Goal: Information Seeking & Learning: Learn about a topic

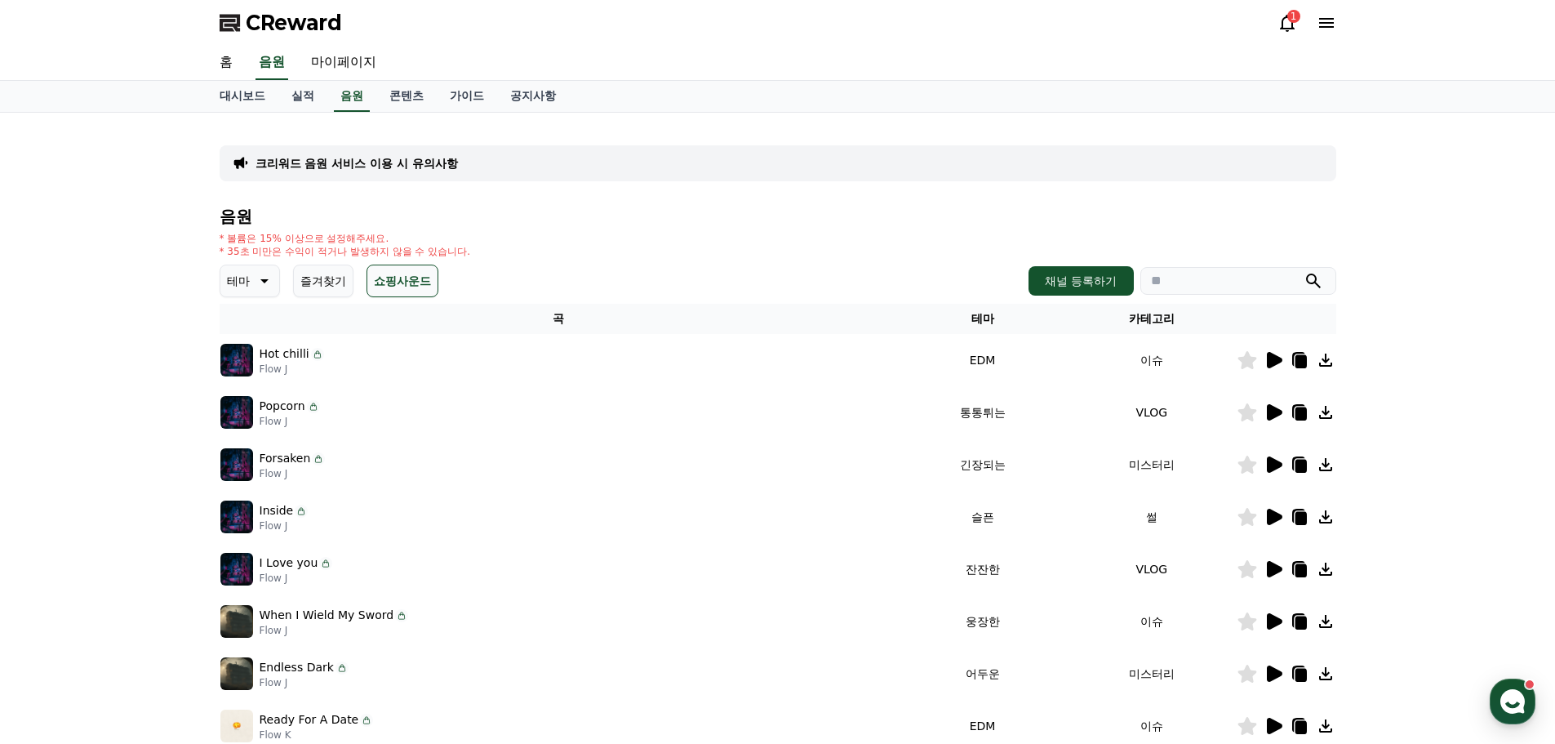
click at [820, 237] on div "* 볼륨은 15% 이상으로 설정해주세요. * 35초 미만은 수익이 적거나 발생하지 않을 수 있습니다." at bounding box center [778, 245] width 1117 height 26
click at [1299, 33] on div "1" at bounding box center [1307, 23] width 59 height 26
click at [1285, 25] on icon at bounding box center [1288, 23] width 20 height 20
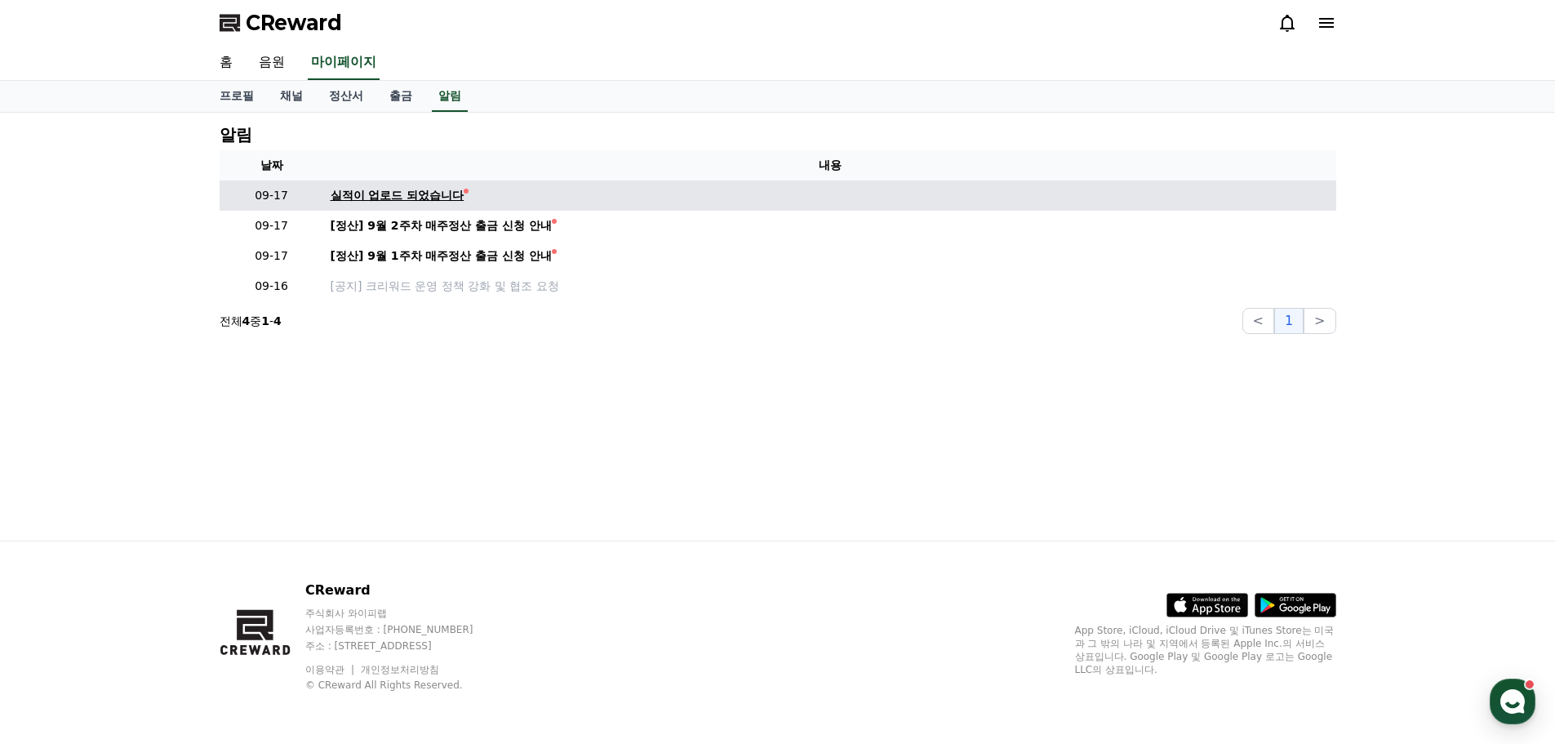
click at [413, 191] on div "실적이 업로드 되었습니다" at bounding box center [398, 195] width 134 height 17
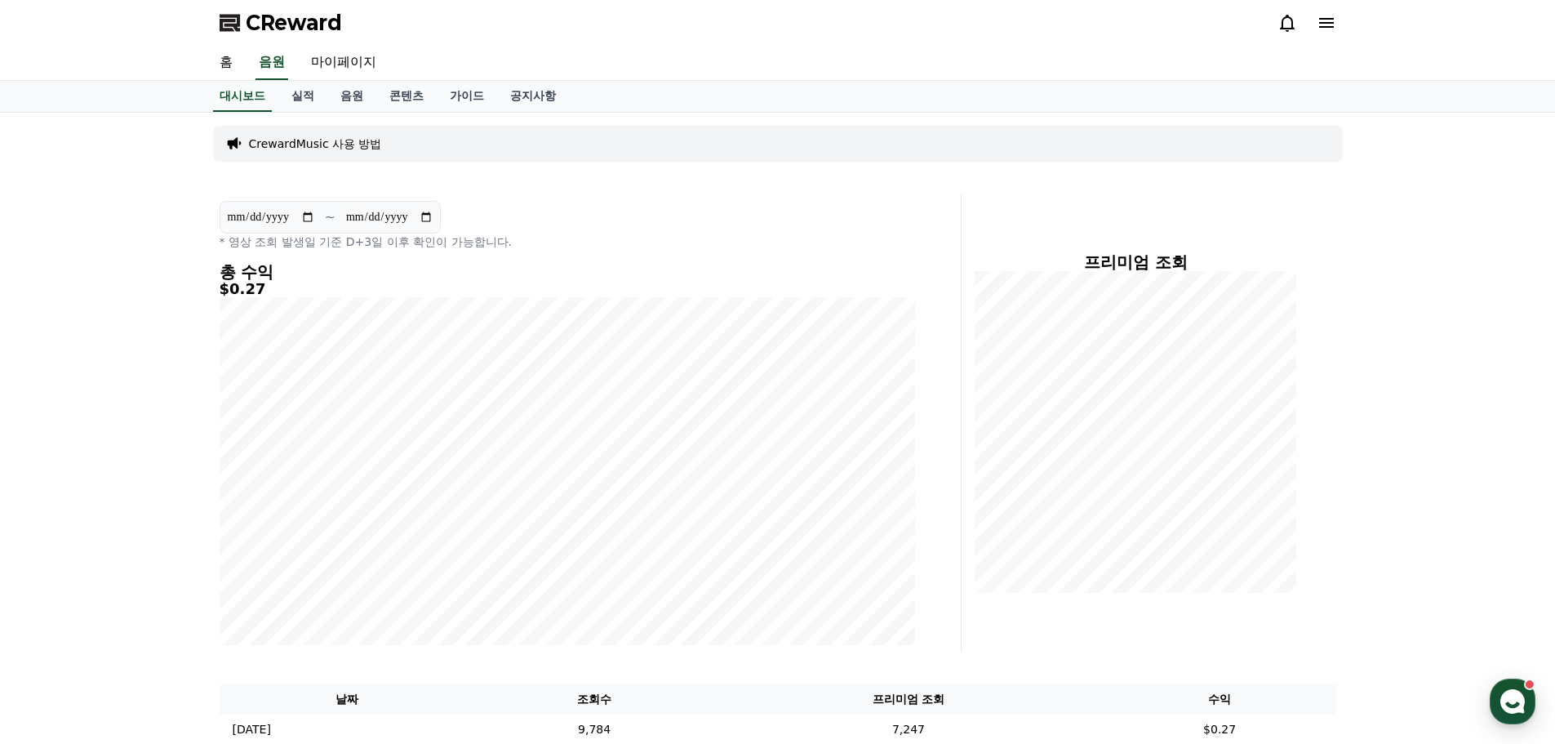
click at [228, 289] on h5 "$0.27" at bounding box center [568, 289] width 696 height 16
drag, startPoint x: 228, startPoint y: 289, endPoint x: 242, endPoint y: 288, distance: 13.9
click at [228, 288] on h5 "$0.27" at bounding box center [568, 289] width 696 height 16
click at [251, 290] on h5 "$0.27" at bounding box center [568, 289] width 696 height 16
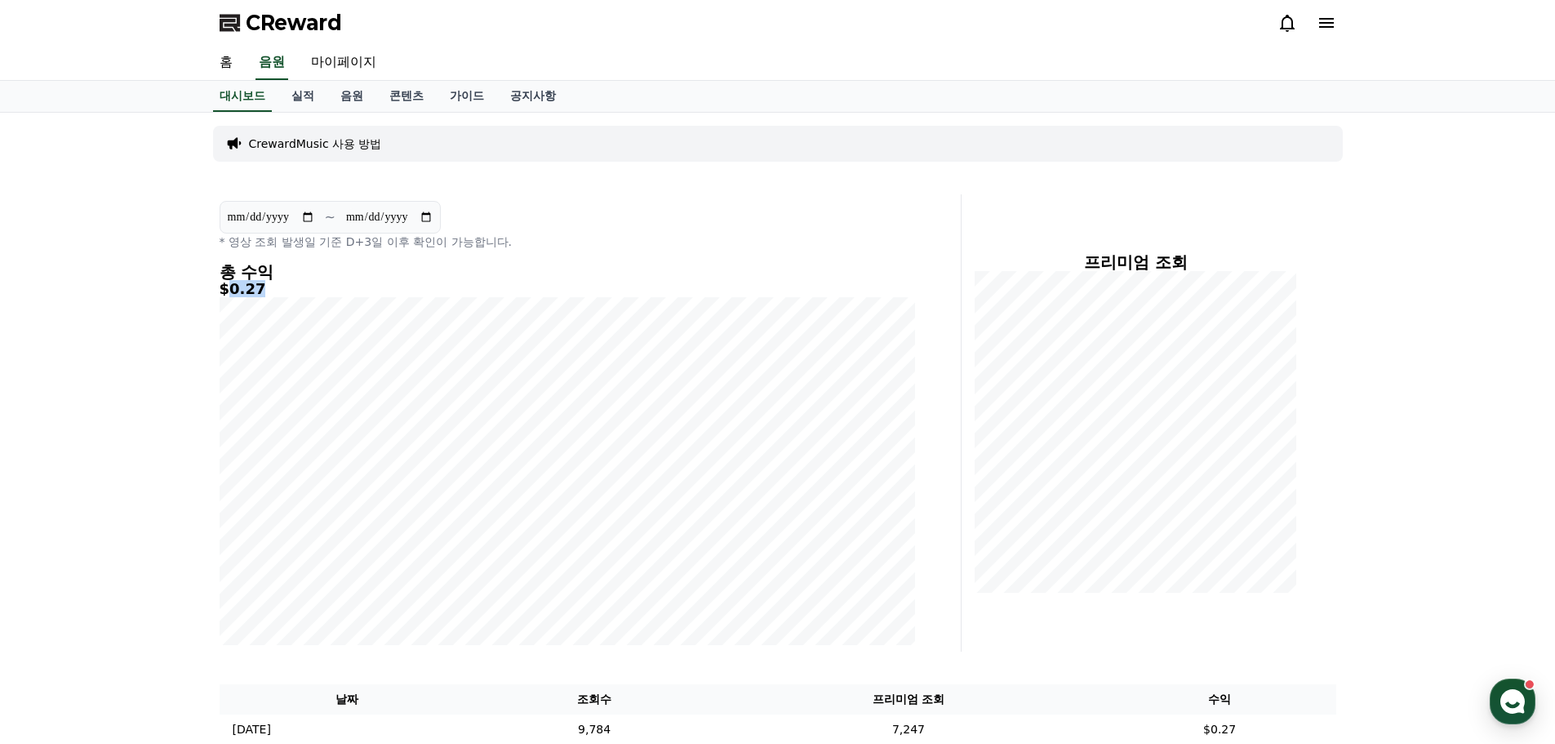
click at [349, 289] on h5 "$0.27" at bounding box center [568, 289] width 696 height 16
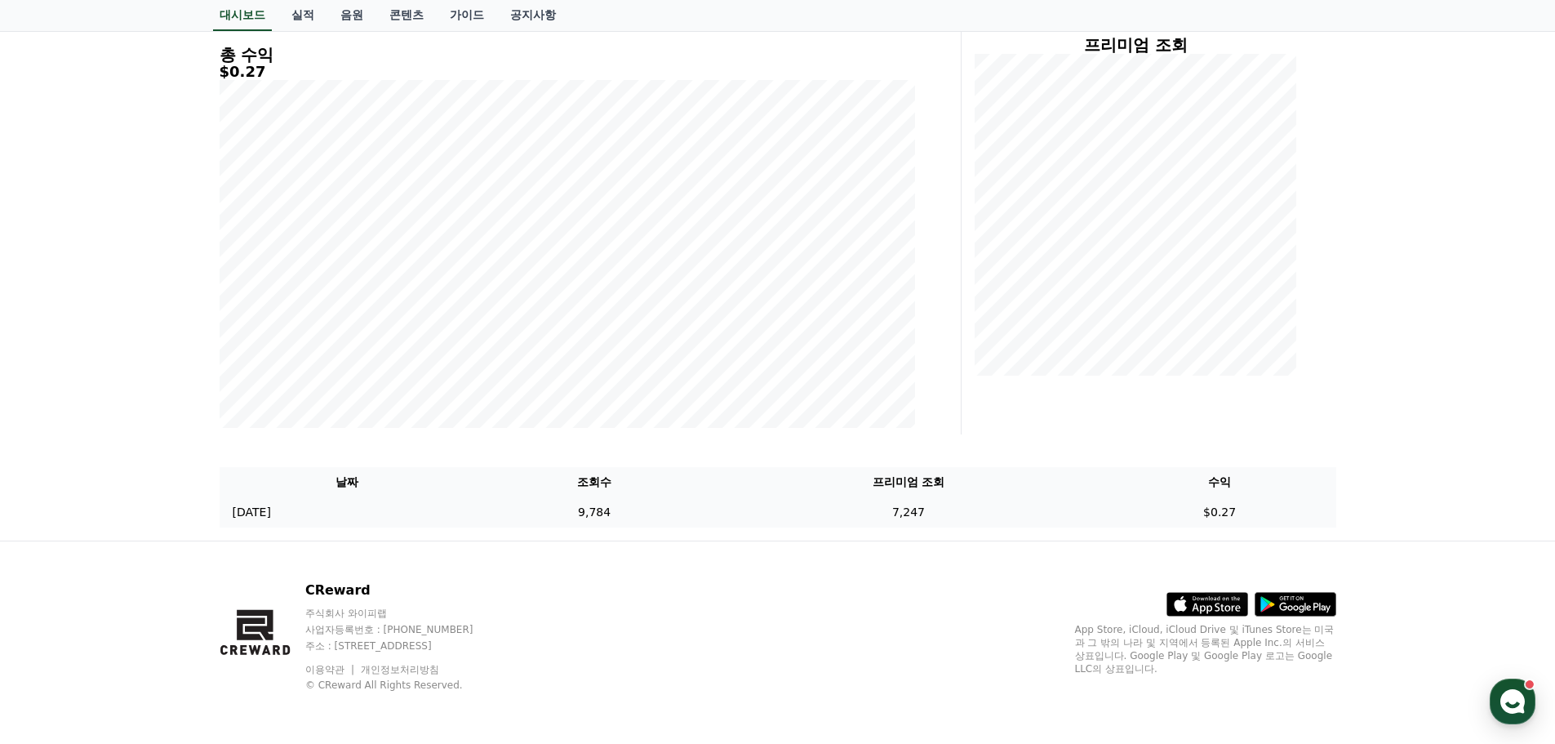
click at [1208, 501] on td "$0.27" at bounding box center [1220, 512] width 233 height 30
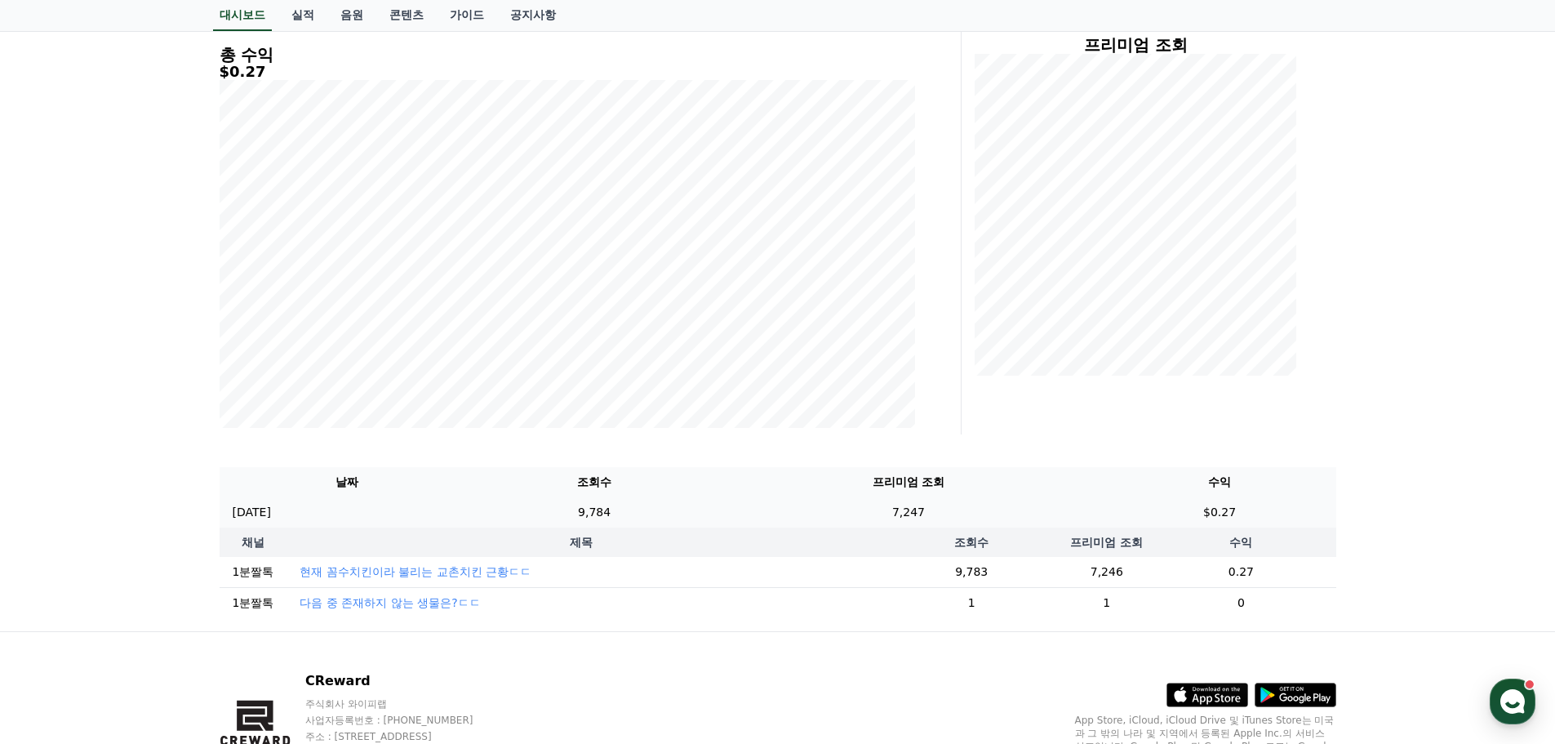
click at [1164, 514] on td "$0.27" at bounding box center [1220, 512] width 233 height 30
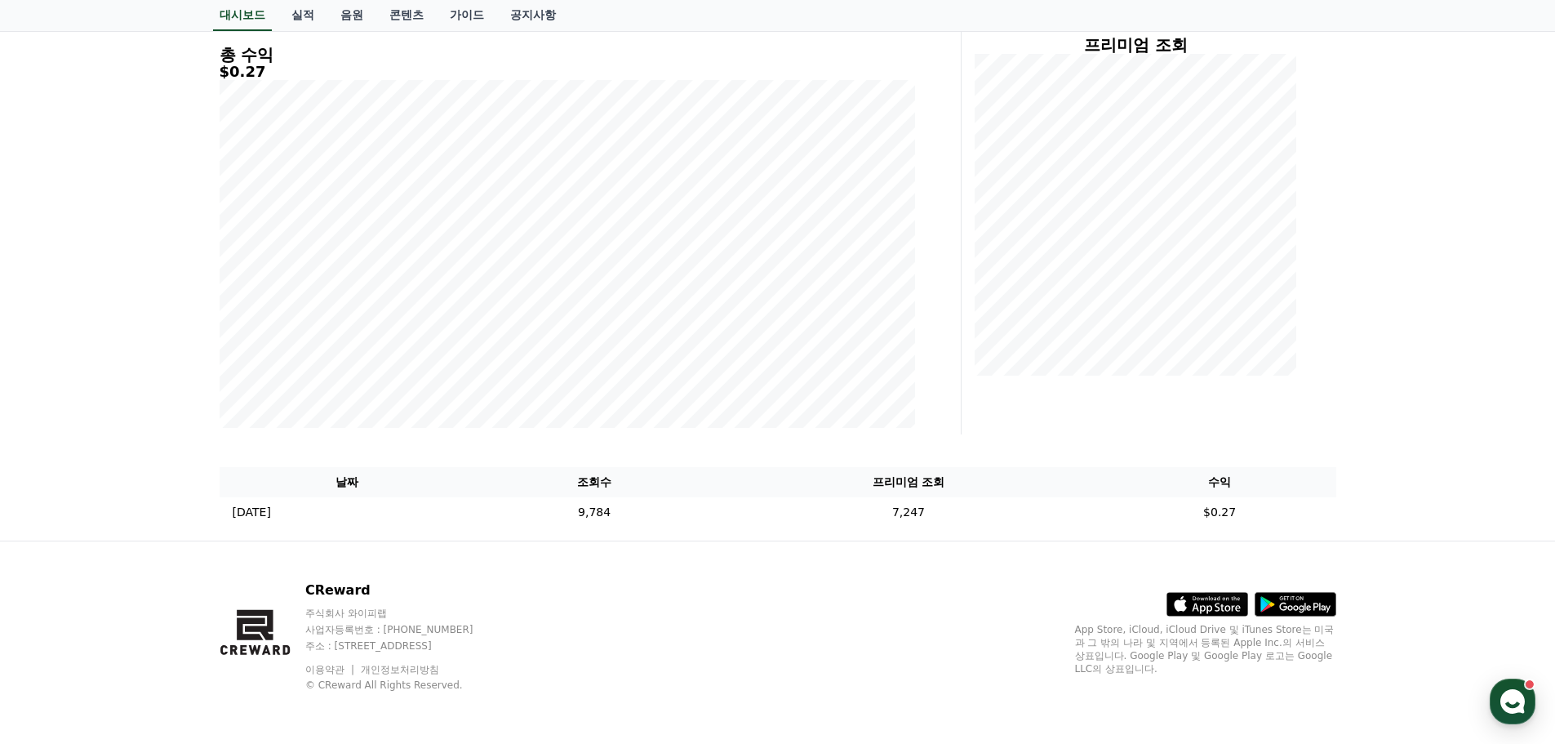
click at [1519, 469] on div "**********" at bounding box center [777, 217] width 1555 height 645
click at [659, 511] on td "9,784" at bounding box center [594, 512] width 238 height 30
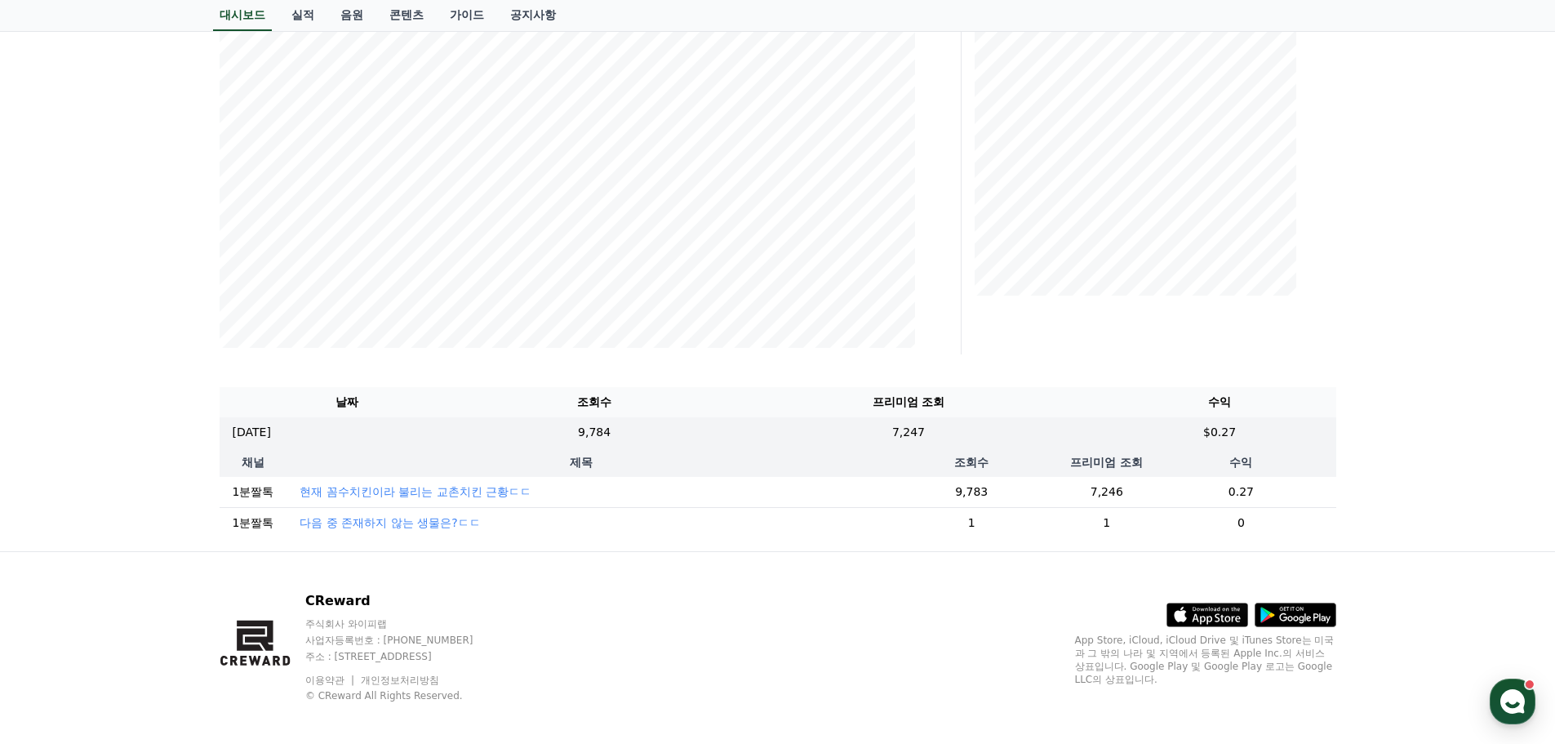
scroll to position [299, 0]
click at [1090, 493] on td "7,246" at bounding box center [1106, 490] width 79 height 31
click at [1146, 479] on td "0.27" at bounding box center [1240, 490] width 189 height 31
click at [416, 502] on td "현재 꼼수치킨이라 불리는 교촌치킨 근황ㄷㄷ" at bounding box center [582, 490] width 590 height 31
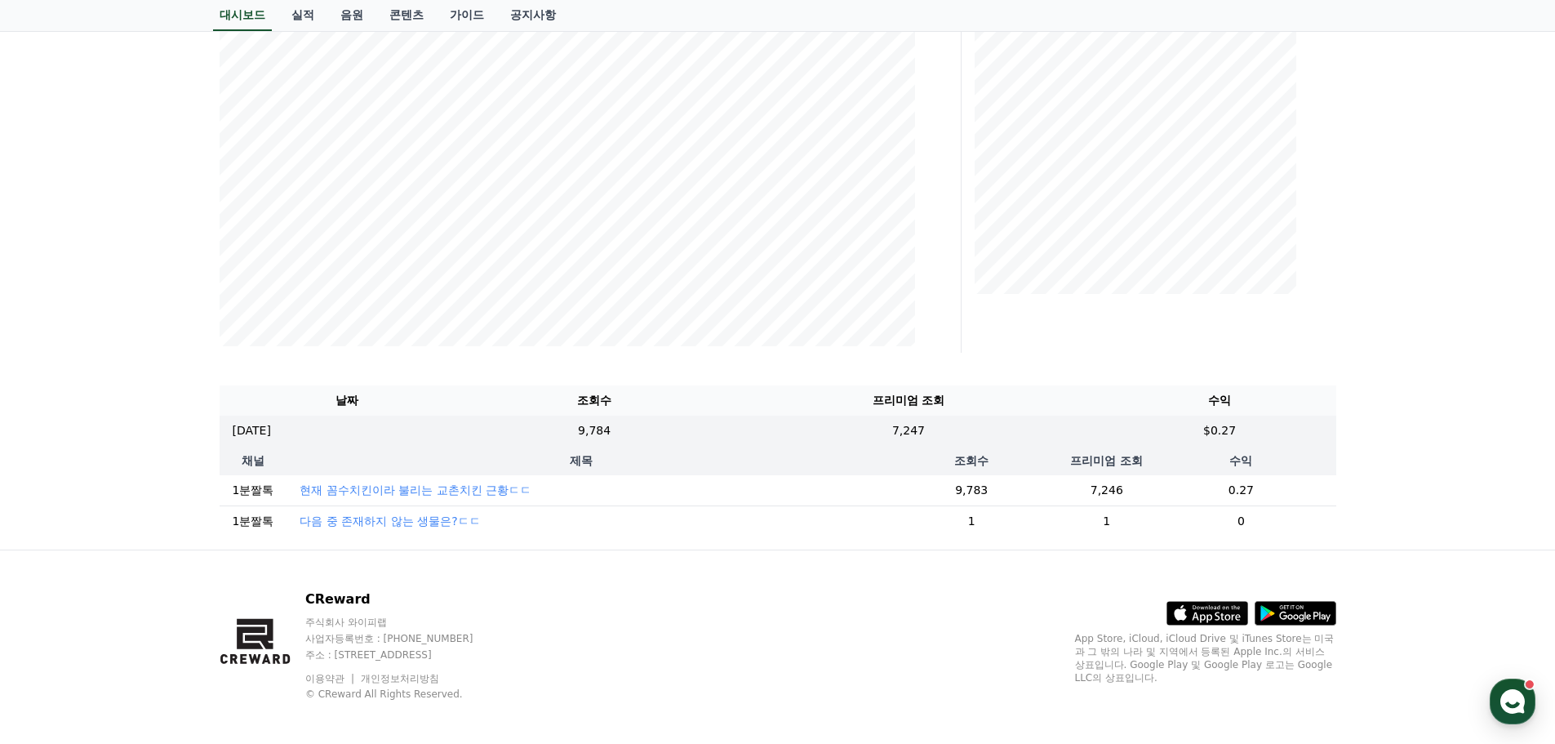
click at [436, 491] on p "현재 꼼수치킨이라 불리는 교촌치킨 근황ㄷㄷ" at bounding box center [416, 490] width 232 height 16
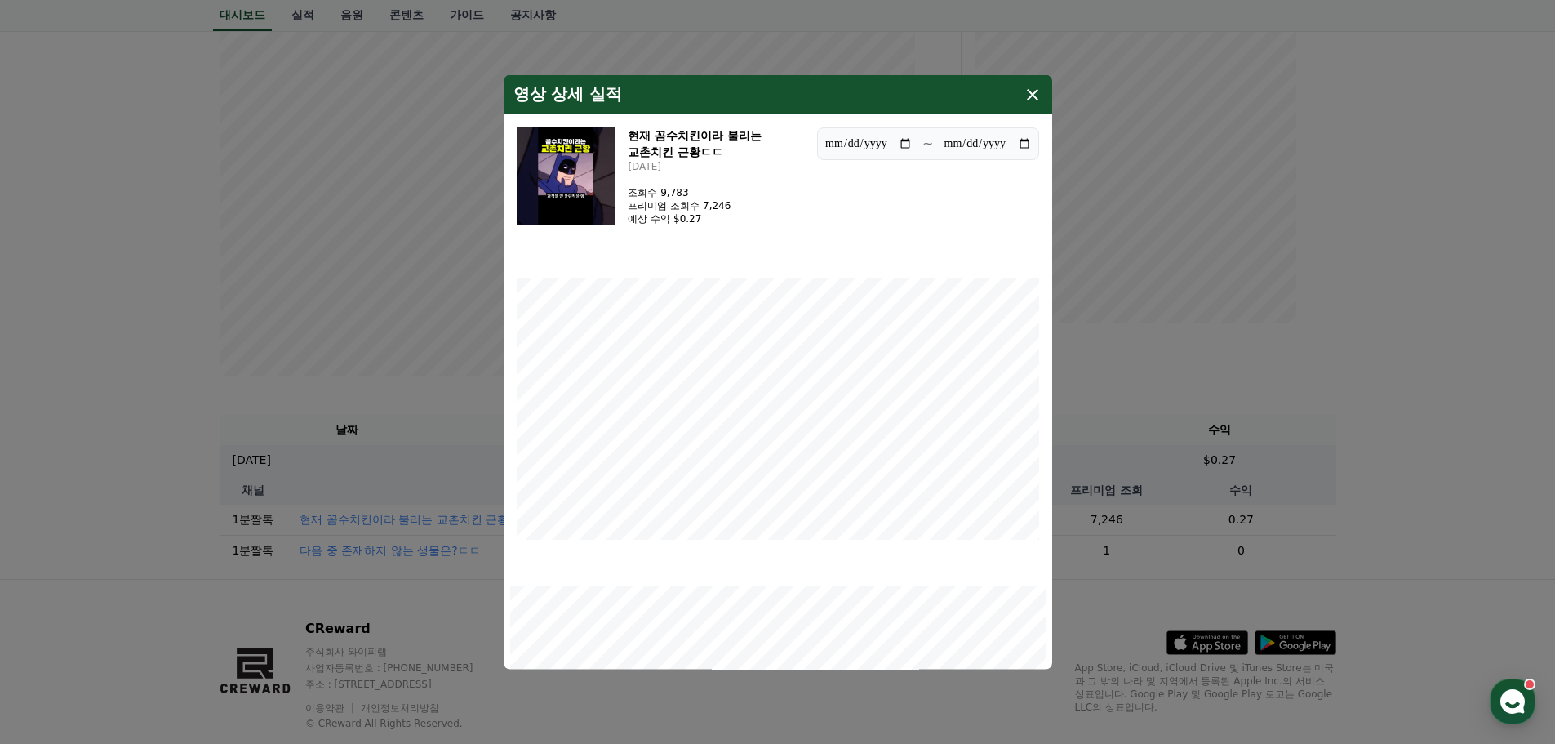
scroll to position [136, 0]
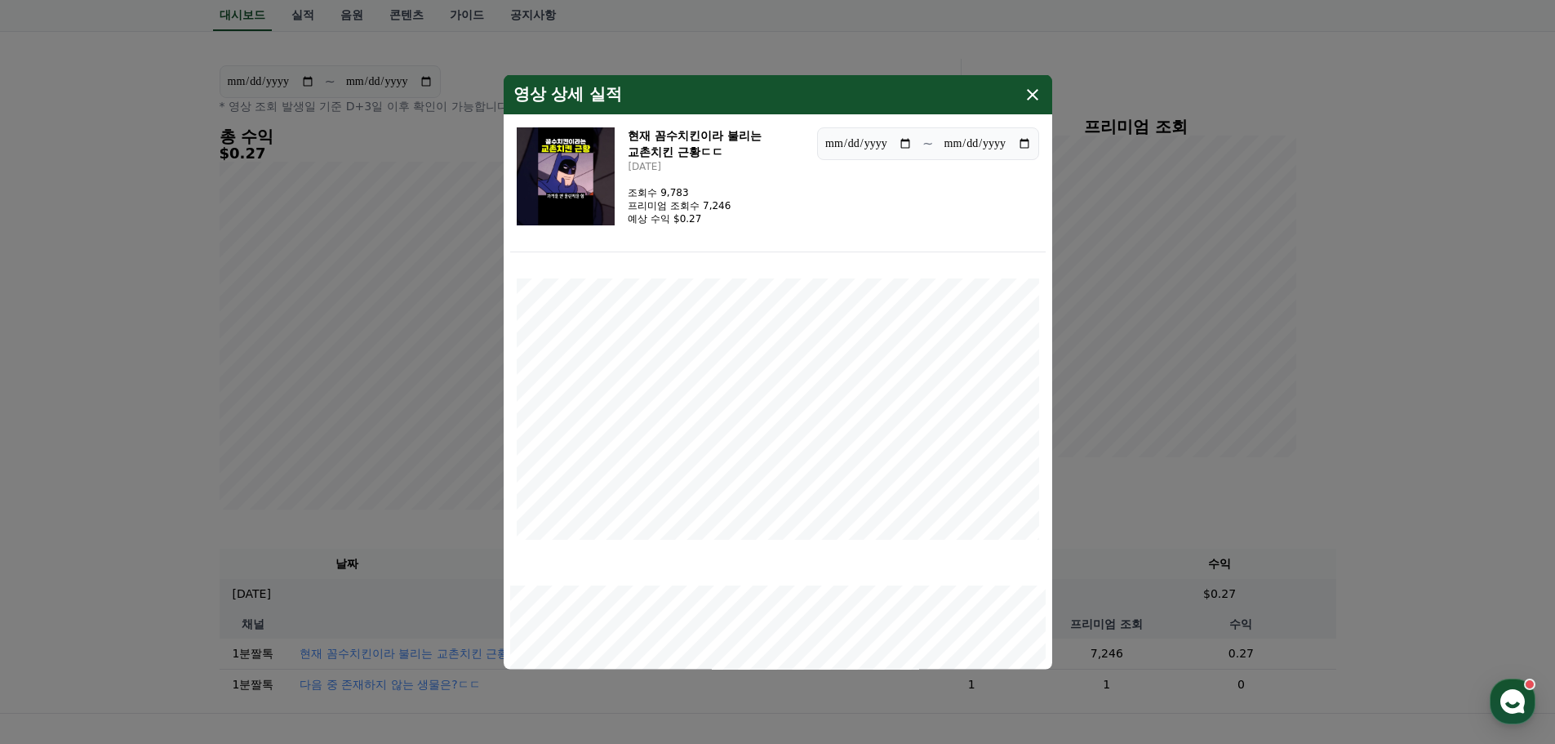
click at [1030, 85] on icon "modal" at bounding box center [1033, 94] width 20 height 20
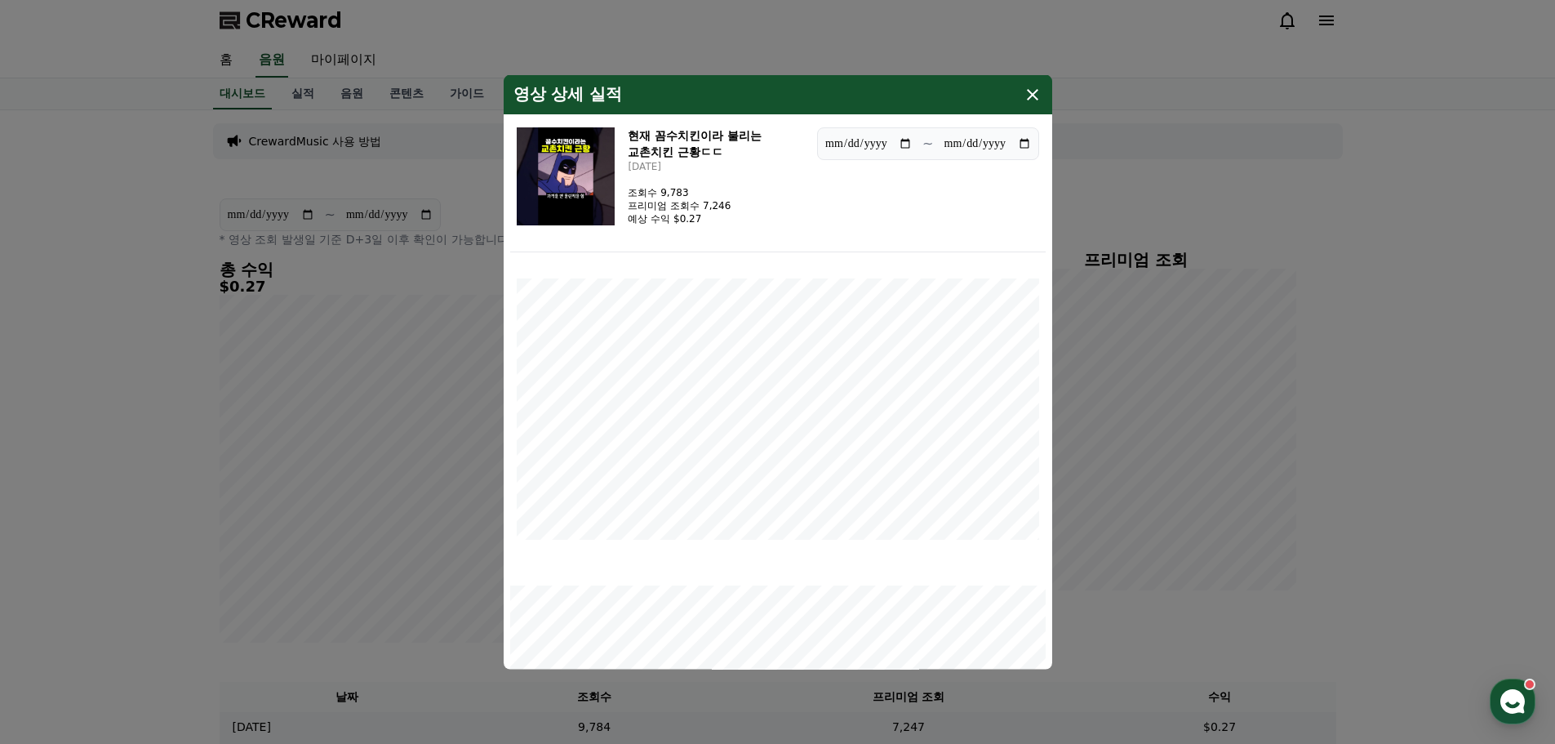
scroll to position [0, 0]
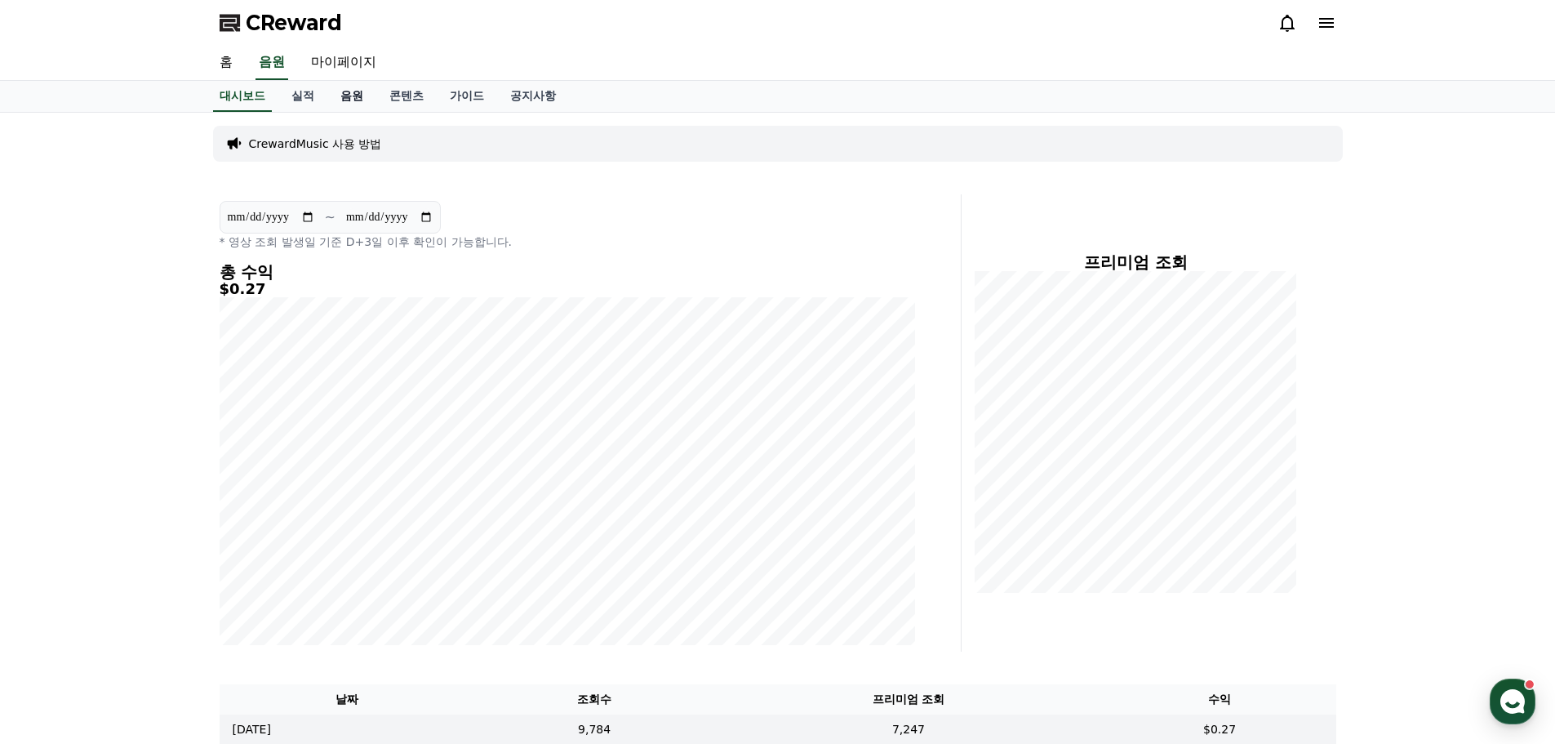
click at [371, 94] on link "음원" at bounding box center [351, 96] width 49 height 31
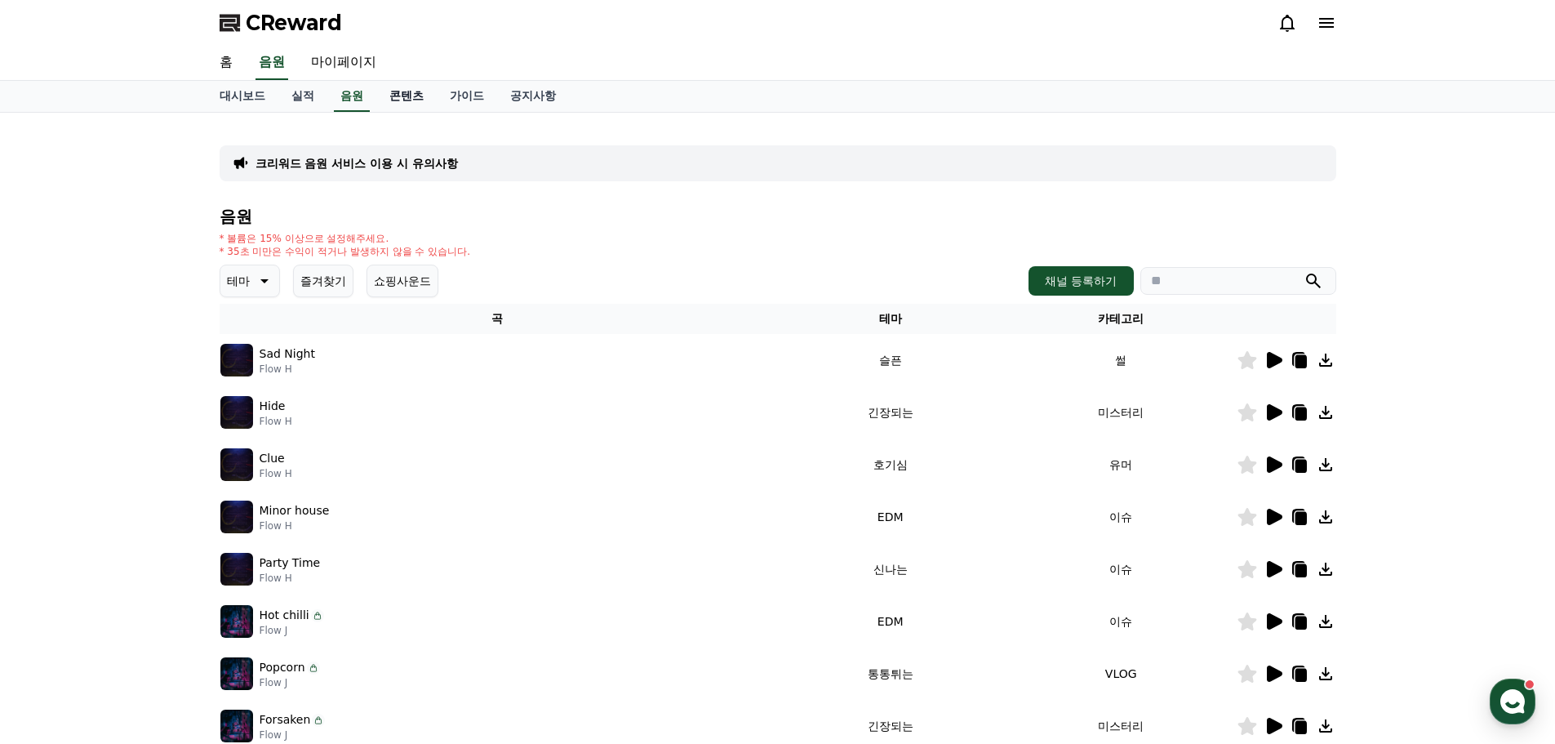
click at [411, 100] on link "콘텐츠" at bounding box center [406, 96] width 60 height 31
click at [476, 99] on link "가이드" at bounding box center [467, 96] width 60 height 31
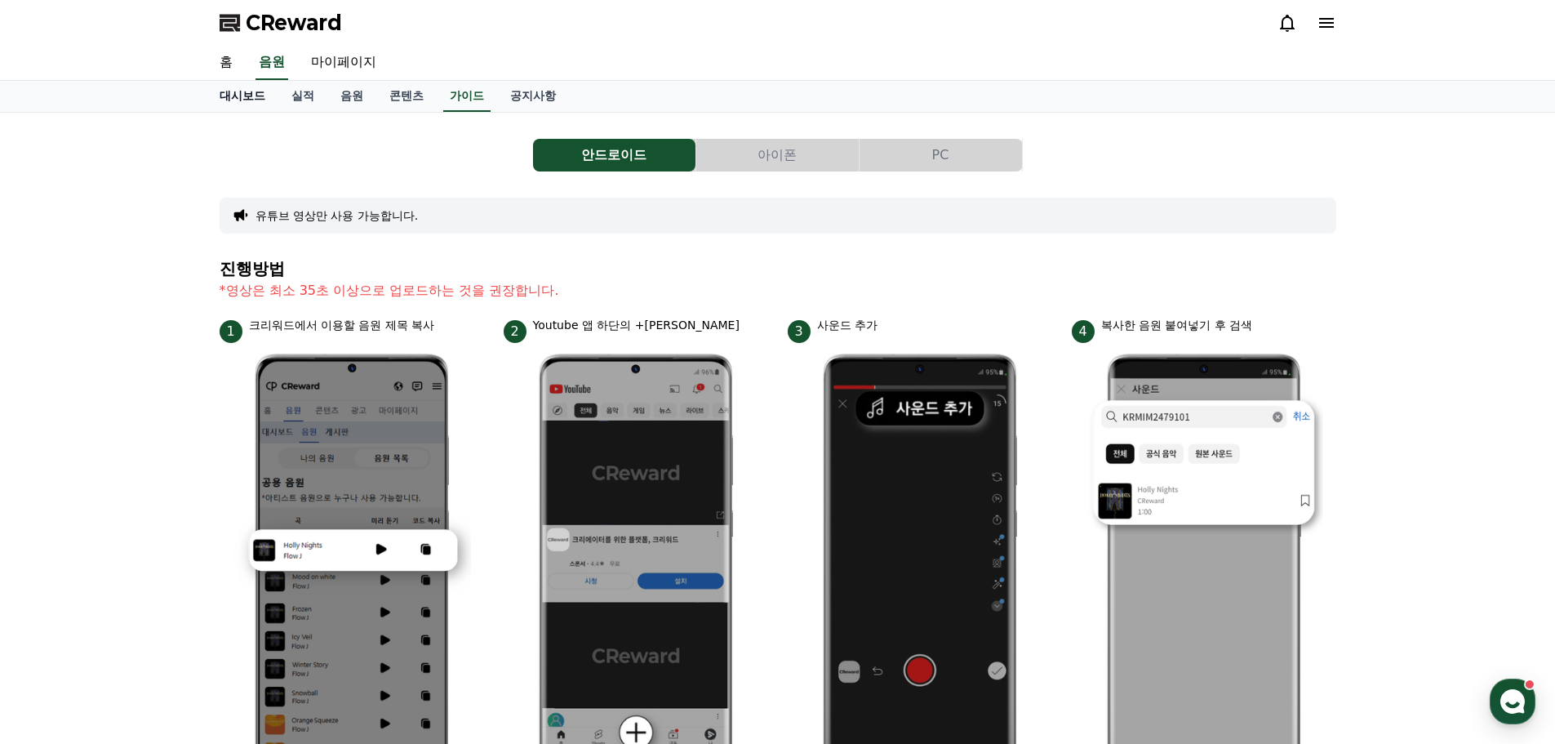
click at [228, 104] on link "대시보드" at bounding box center [243, 96] width 72 height 31
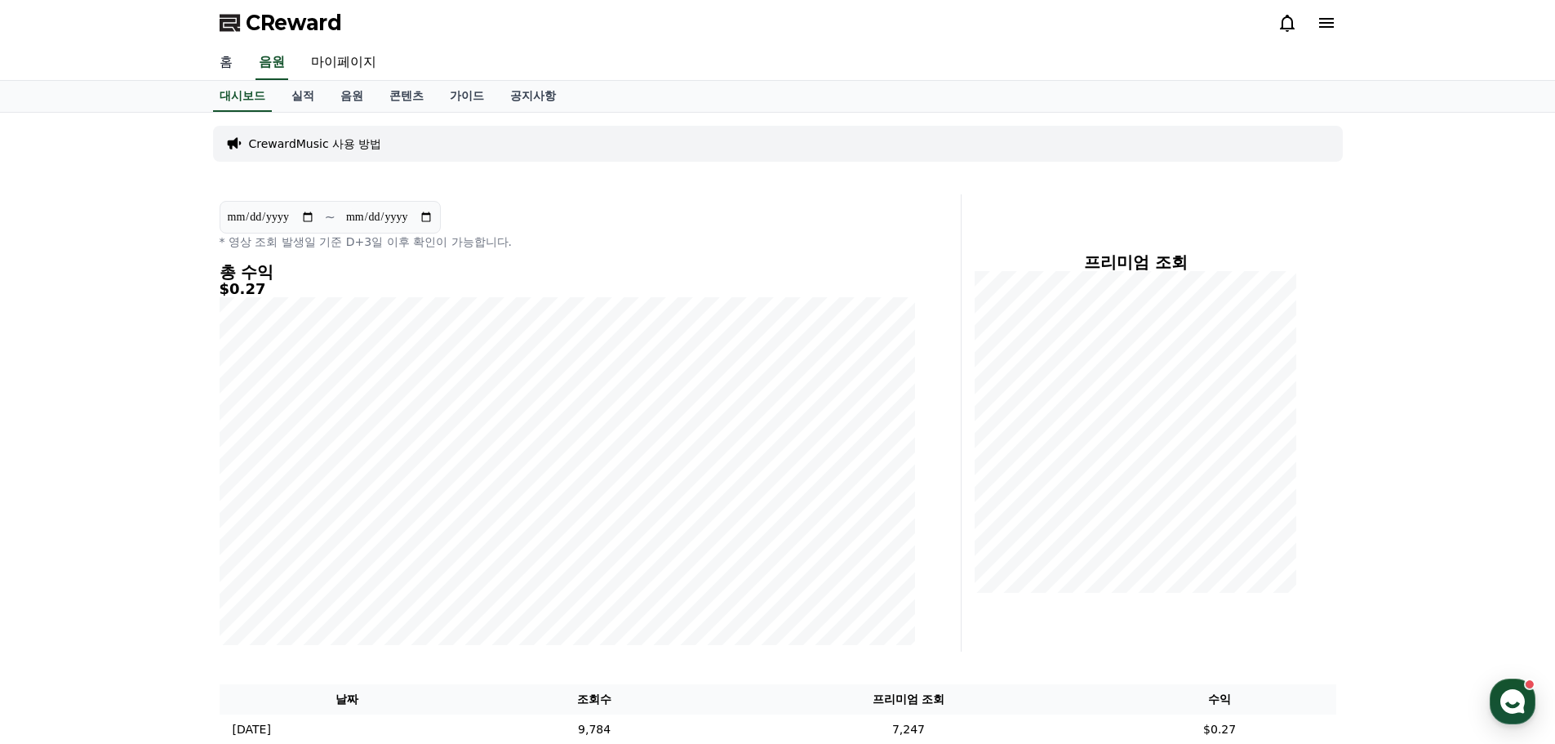
click at [224, 60] on link "홈" at bounding box center [226, 63] width 39 height 34
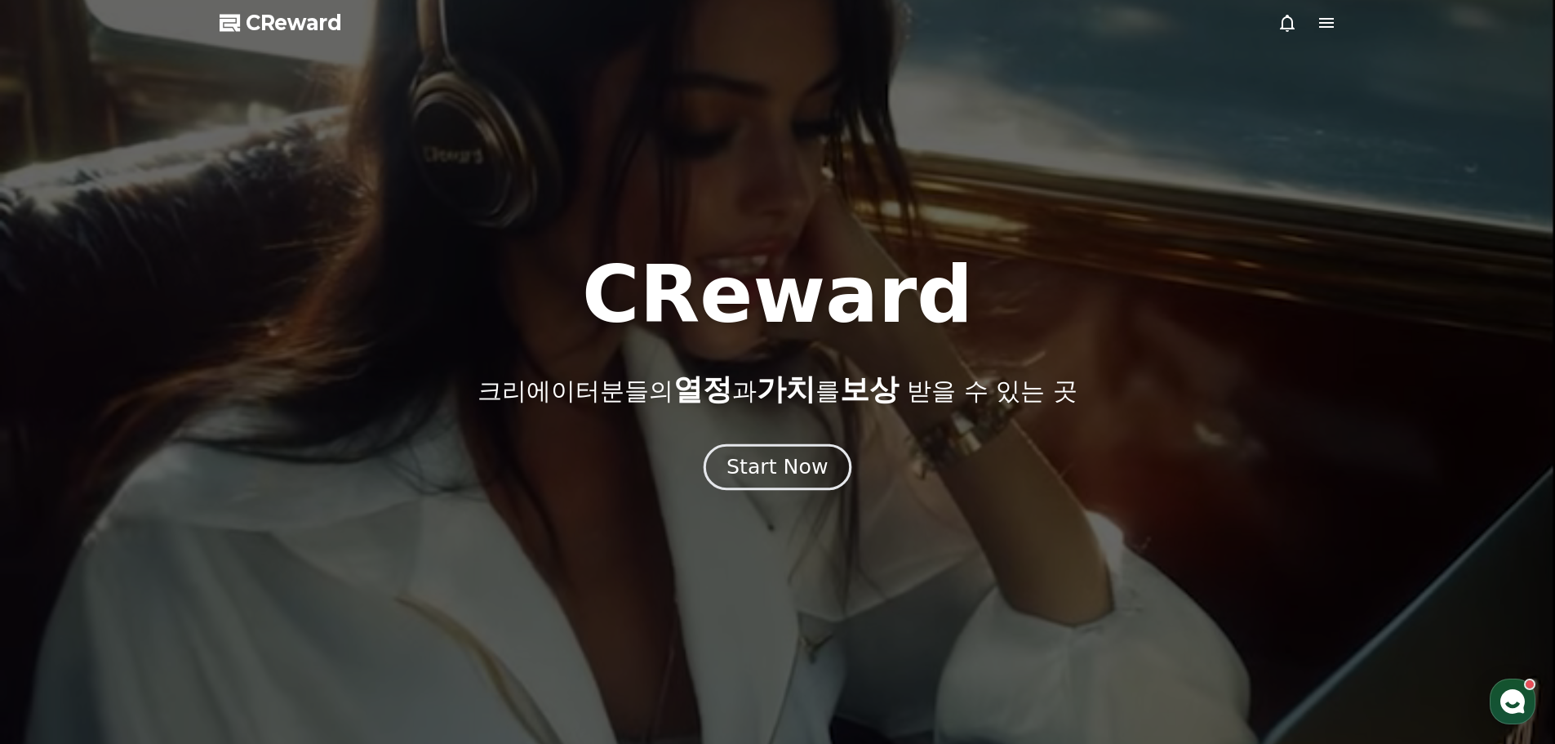
click at [803, 476] on div "Start Now" at bounding box center [777, 467] width 101 height 28
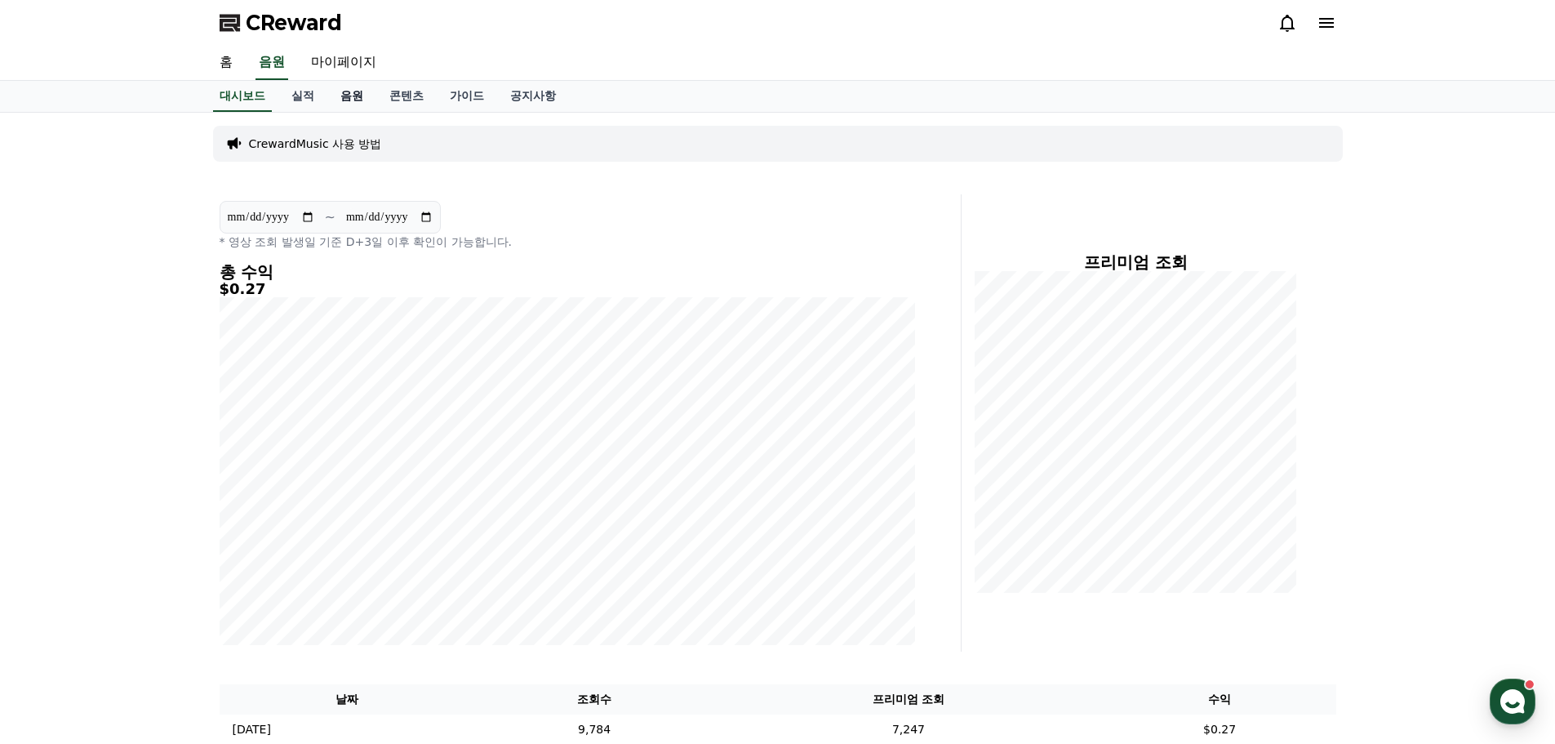
click at [353, 103] on link "음원" at bounding box center [351, 96] width 49 height 31
click at [353, 106] on link "음원" at bounding box center [352, 96] width 36 height 31
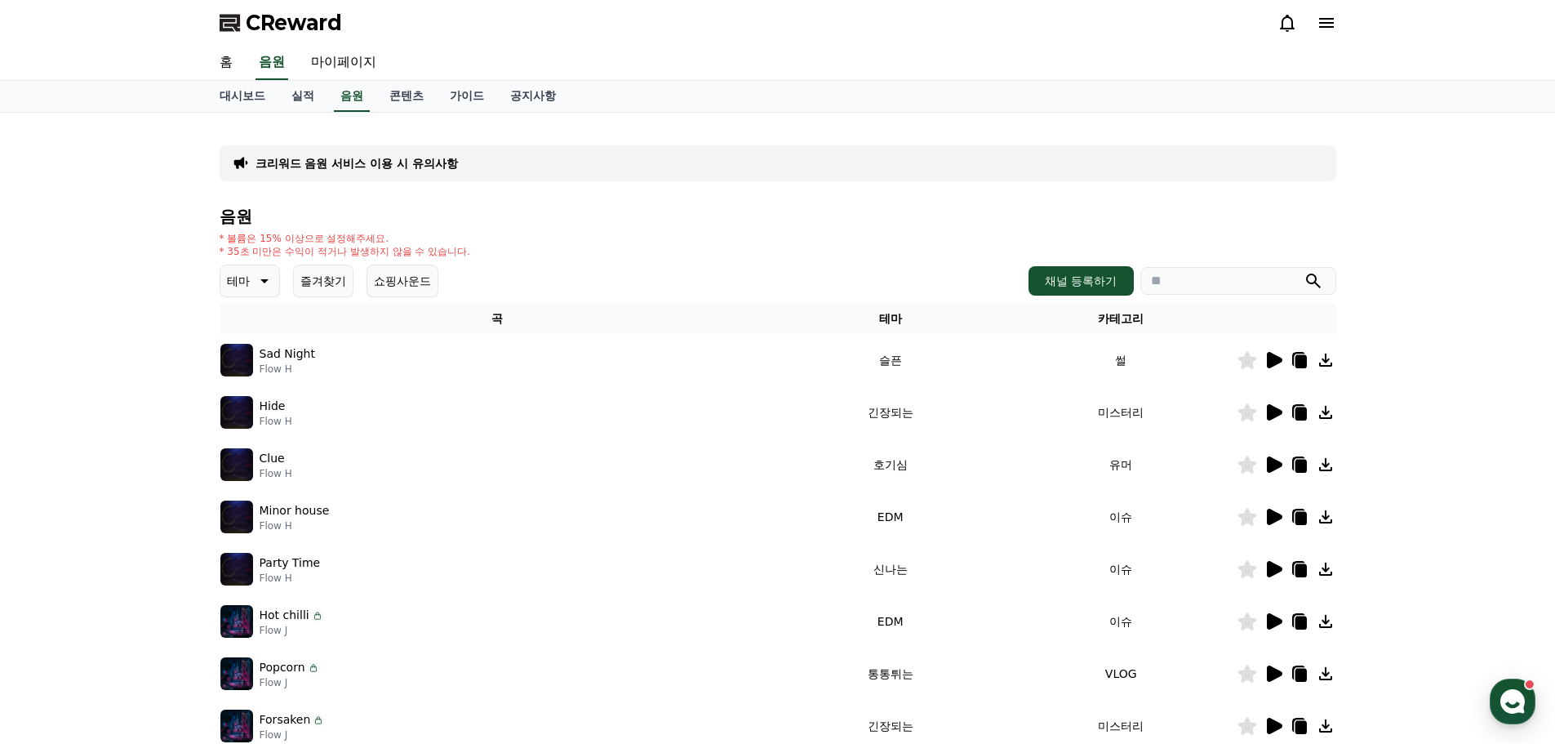
click at [836, 240] on div "* 볼륨은 15% 이상으로 설정해주세요. * 35초 미만은 수익이 적거나 발생하지 않을 수 있습니다." at bounding box center [778, 245] width 1117 height 26
click at [420, 269] on button "쇼핑사운드" at bounding box center [403, 281] width 72 height 33
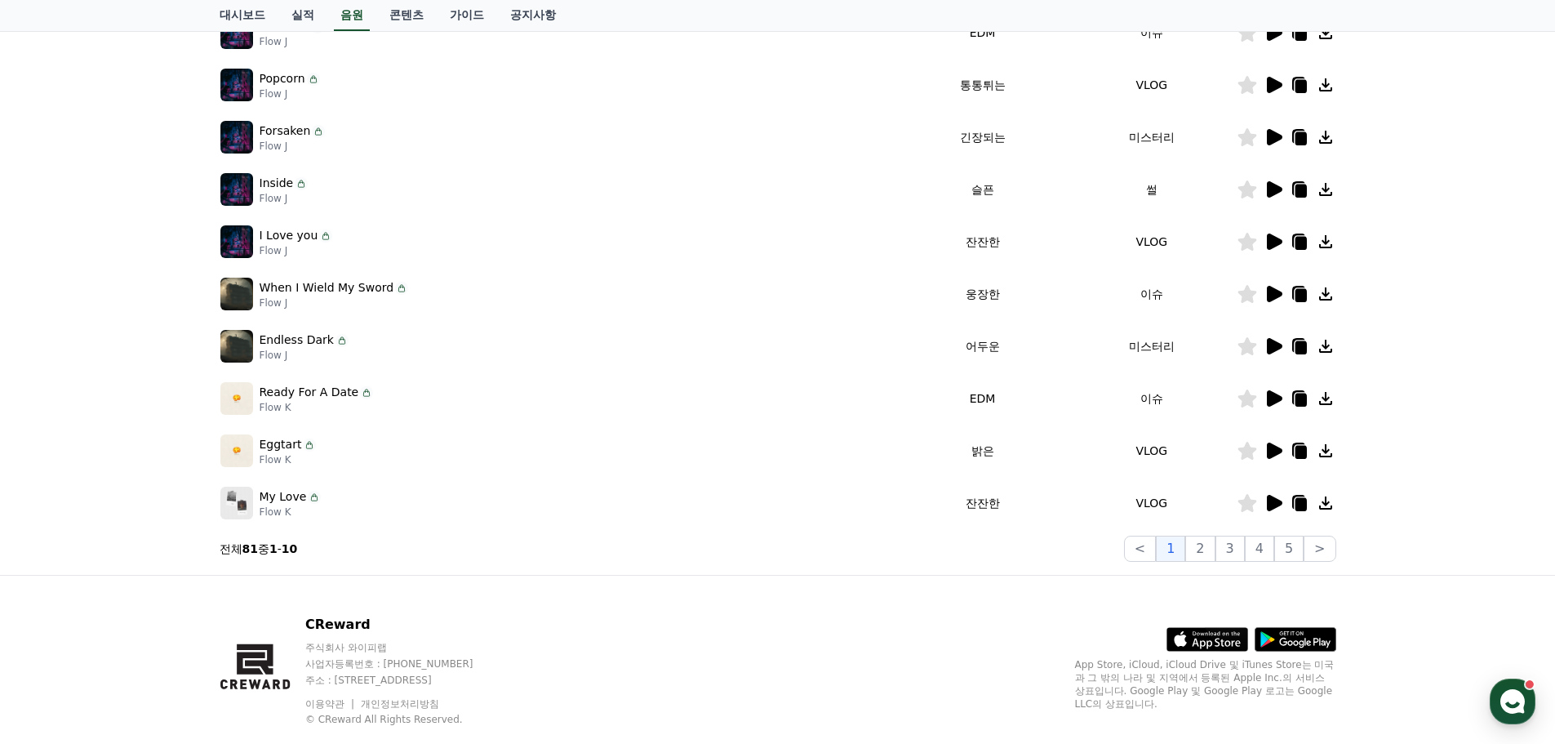
scroll to position [198, 0]
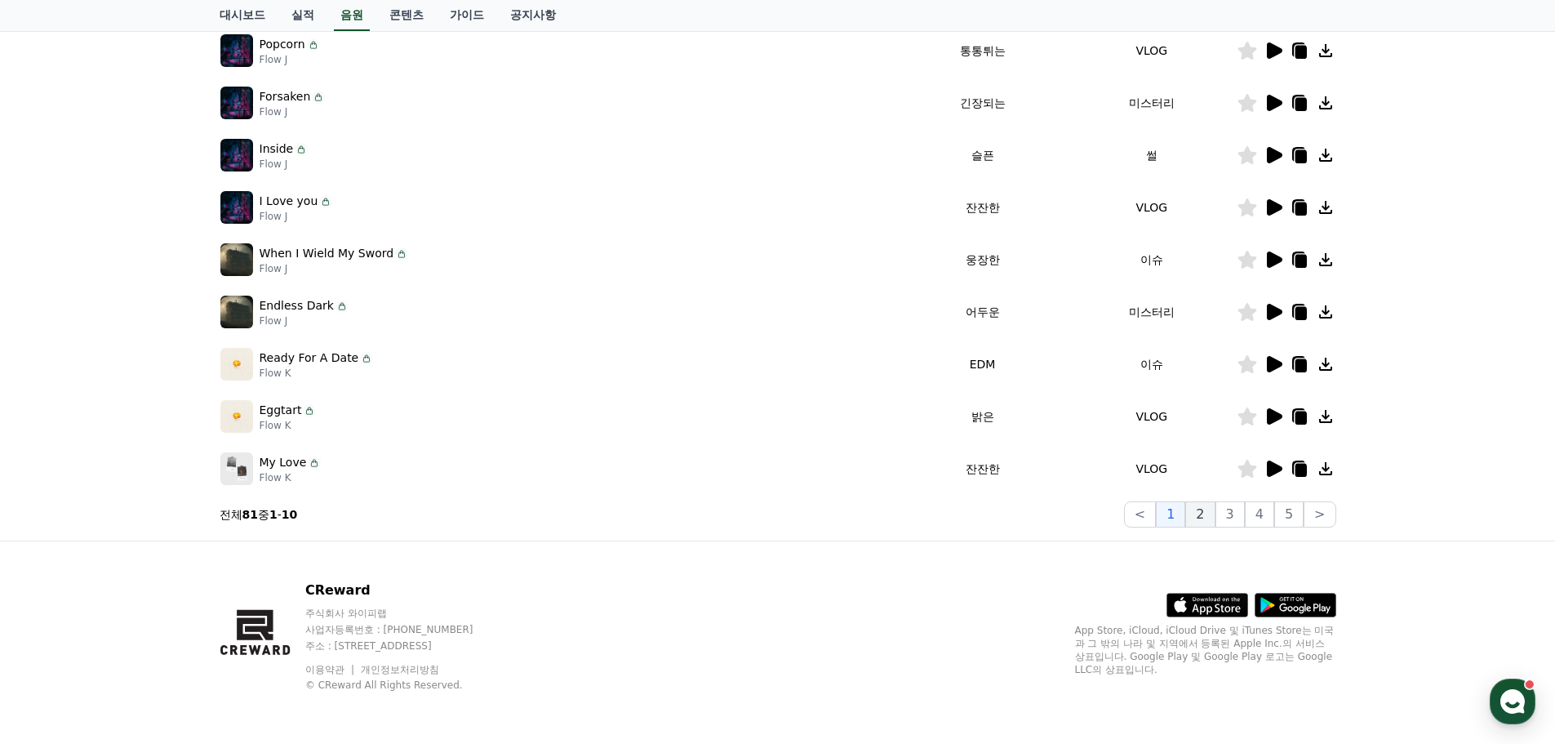
click at [1206, 505] on button "2" at bounding box center [1200, 514] width 29 height 26
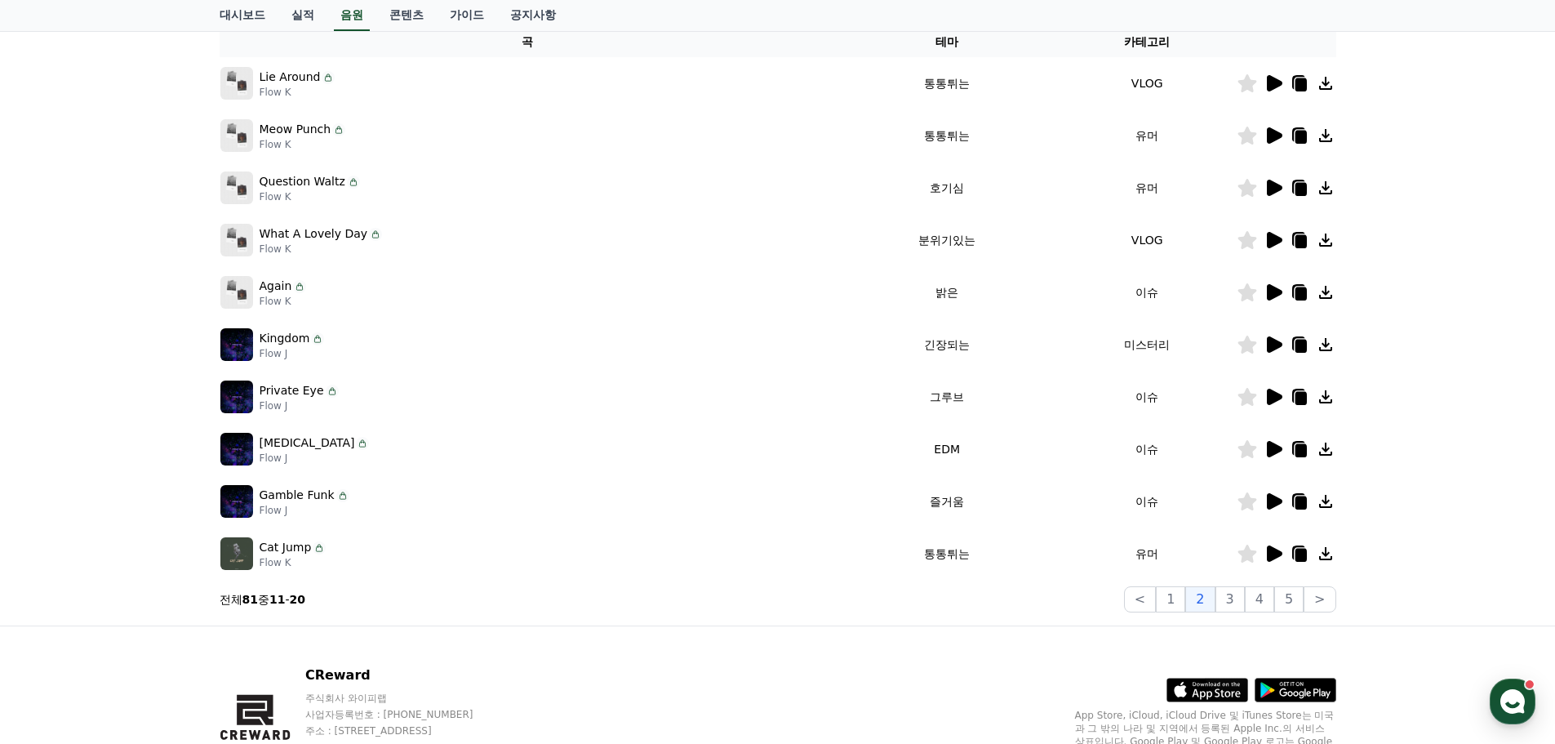
scroll to position [280, 0]
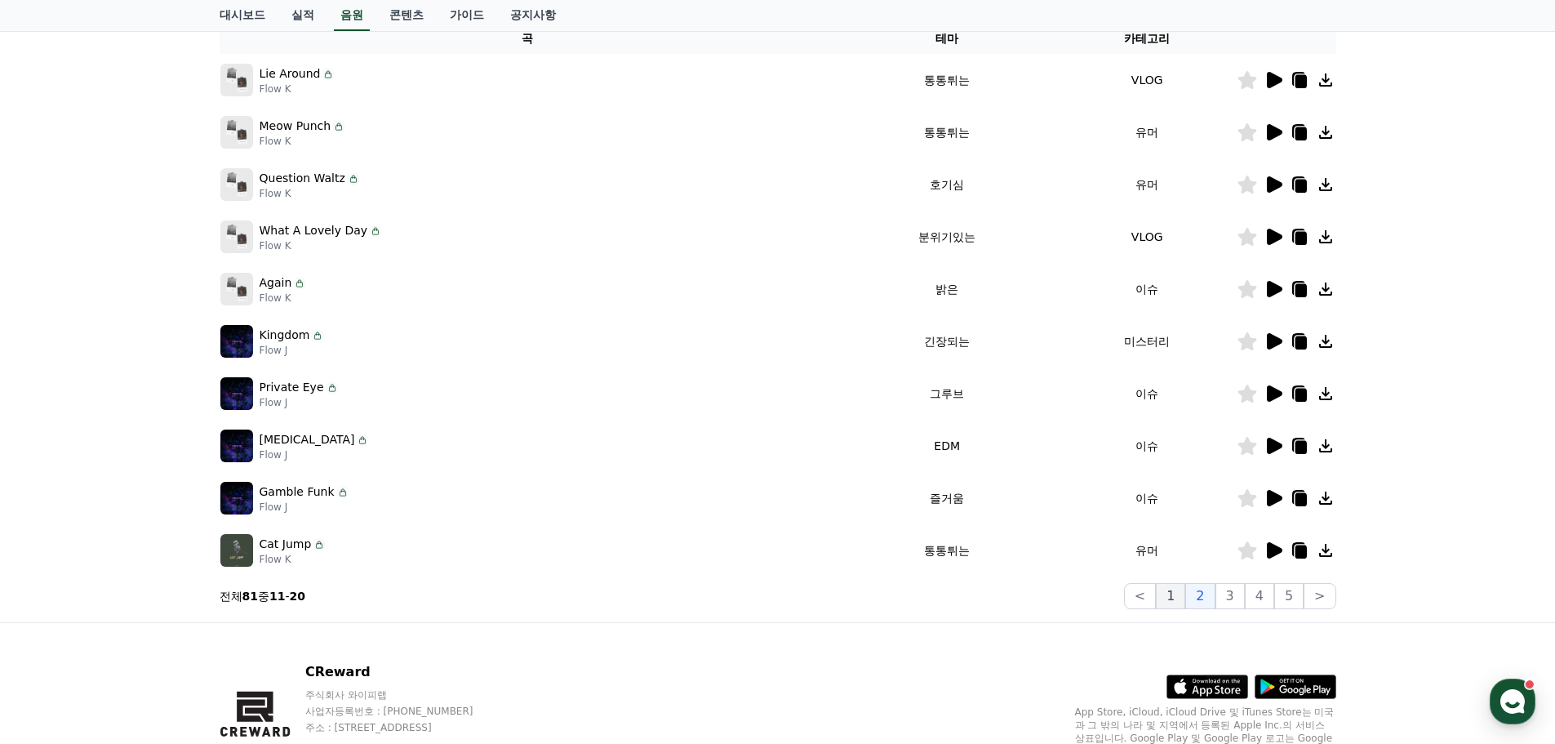
click at [1173, 602] on button "1" at bounding box center [1170, 596] width 29 height 26
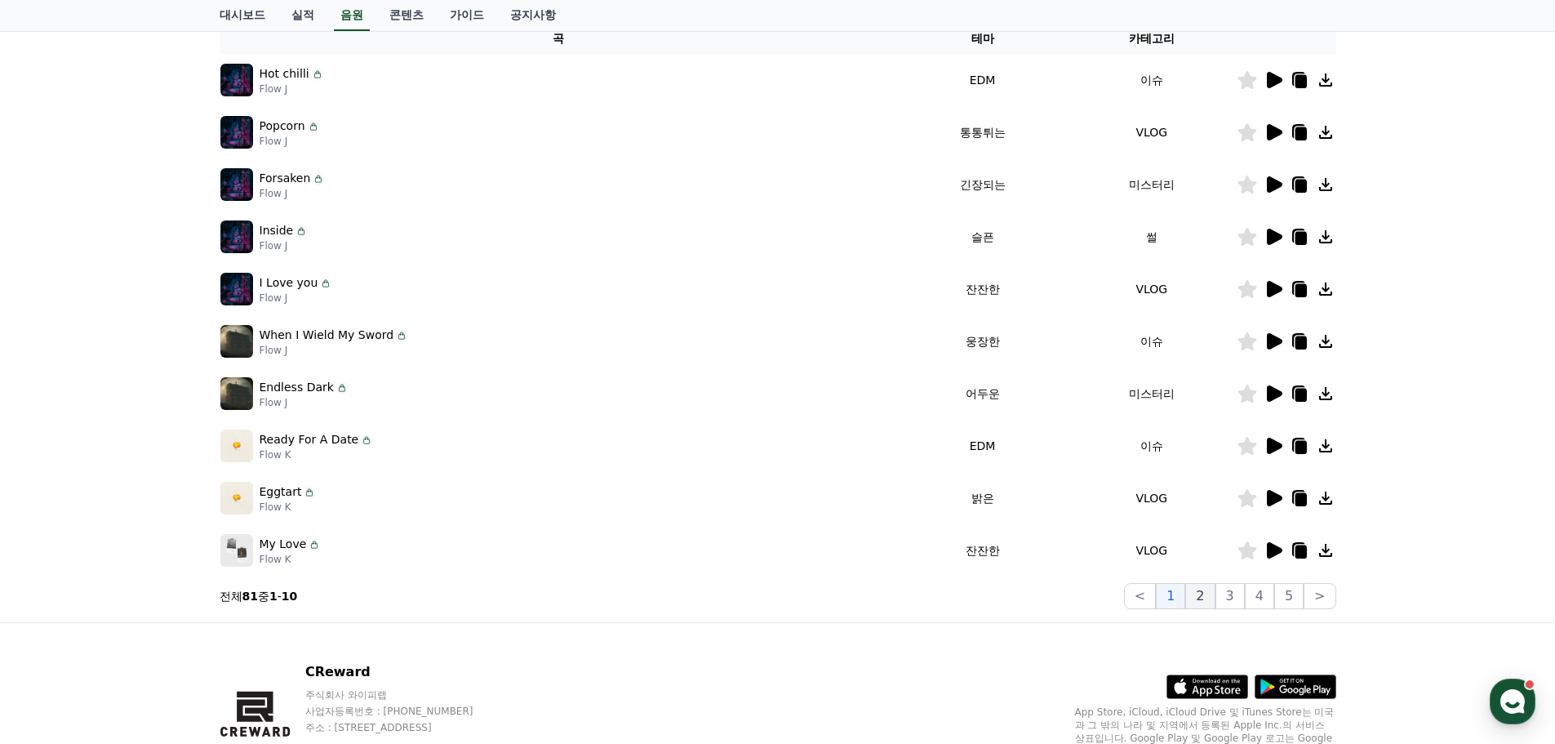
click at [1193, 601] on button "2" at bounding box center [1200, 596] width 29 height 26
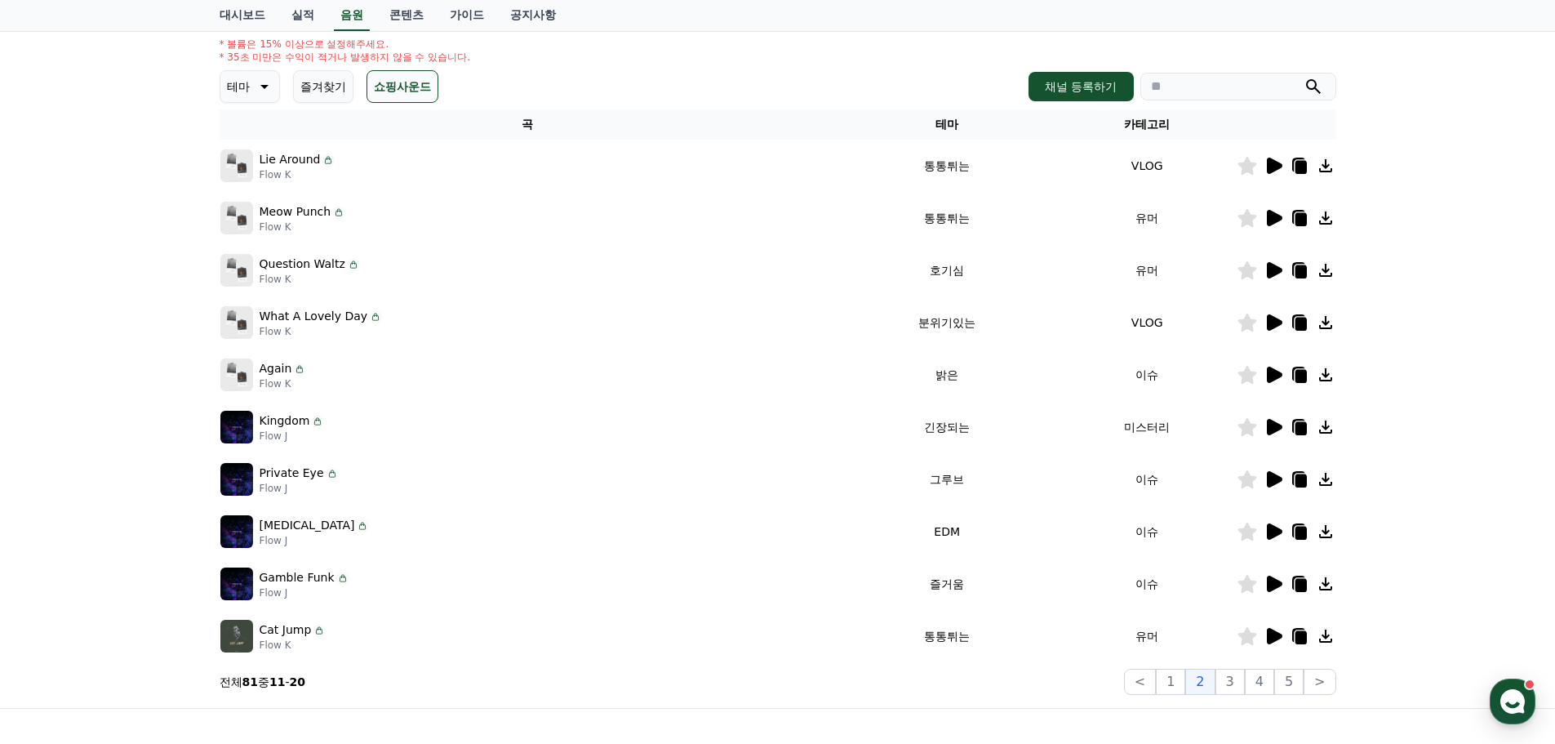
scroll to position [198, 0]
